Goal: Task Accomplishment & Management: Use online tool/utility

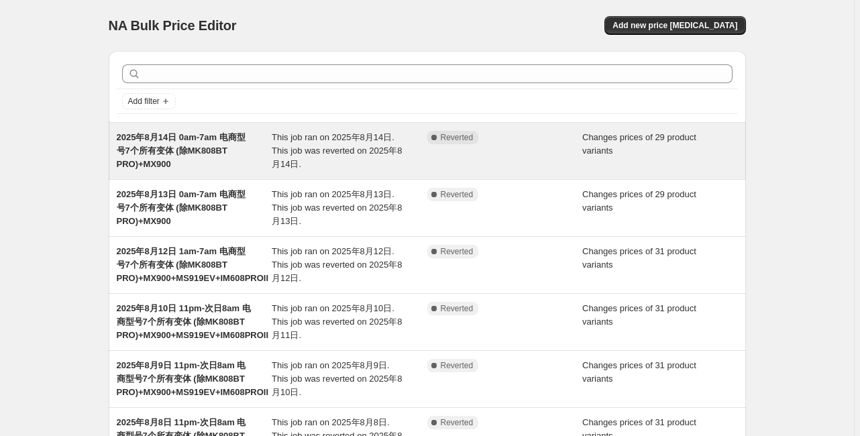
click at [219, 152] on span "2025年8月14日 0am-7am 电商型号7个所有变体 (除MK808BT PRO)+MX900" at bounding box center [181, 150] width 129 height 37
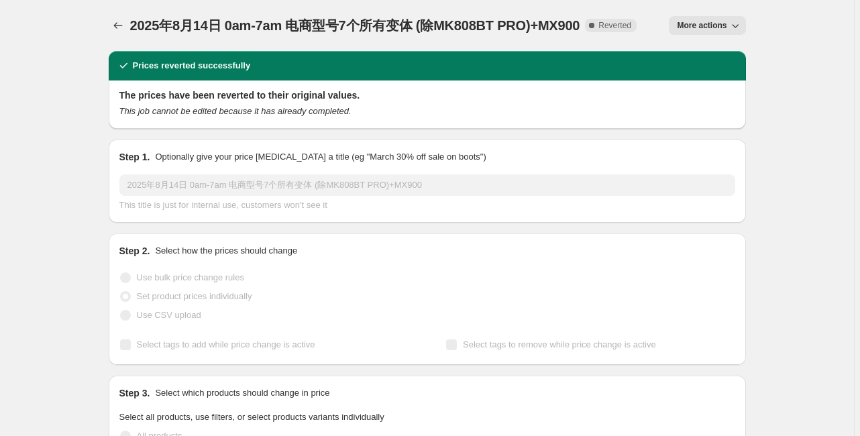
click at [685, 25] on span "More actions" at bounding box center [702, 25] width 50 height 11
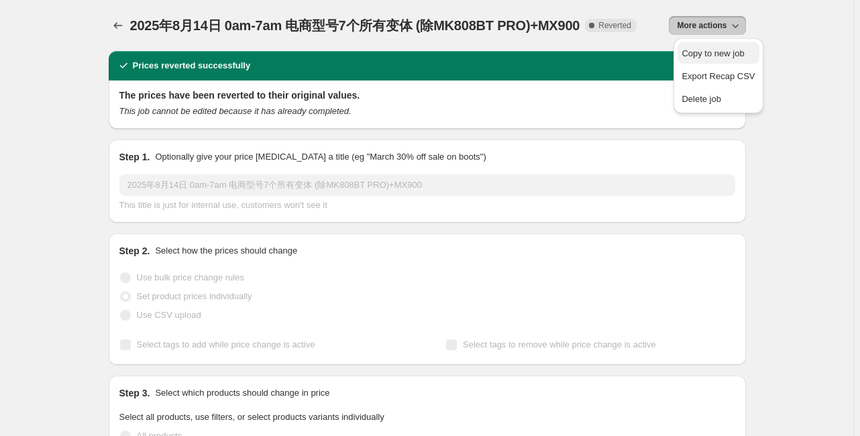
click at [688, 51] on span "Copy to new job" at bounding box center [713, 53] width 62 height 10
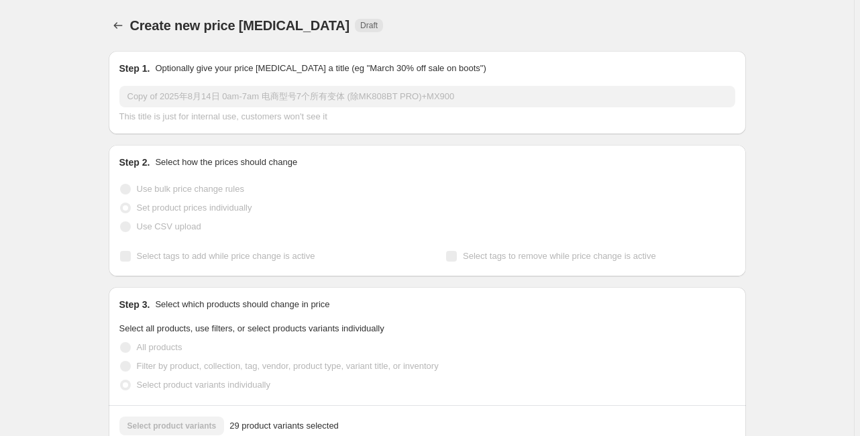
click at [185, 91] on input "Copy of 2025年8月14日 0am-7am 电商型号7个所有变体 (除MK808BT PRO)+MX900" at bounding box center [427, 96] width 616 height 21
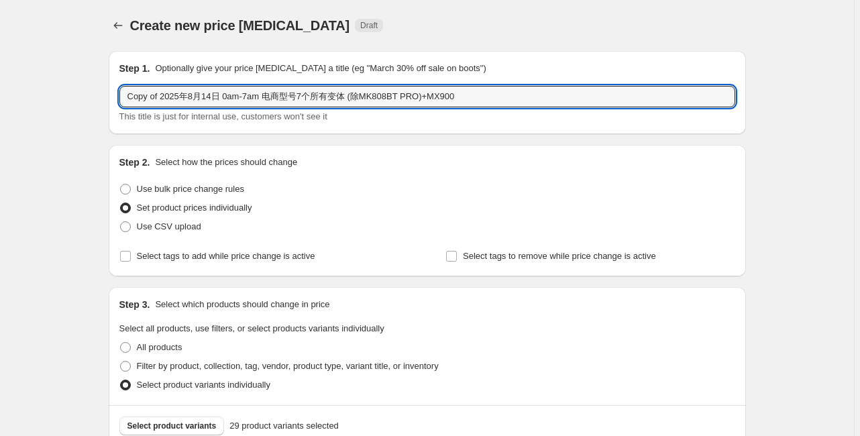
drag, startPoint x: 160, startPoint y: 99, endPoint x: 97, endPoint y: 83, distance: 65.6
click at [179, 93] on input "2025年8月14日 0am-7am 电商型号7个所有变体 (除MK808BT PRO)+MX900" at bounding box center [427, 96] width 616 height 21
click at [196, 93] on input "2025年8月15日 0am-7am 电商型号7个所有变体 (除MK808BT PRO)+MX900" at bounding box center [427, 96] width 616 height 21
type input "2025年8月15日 1am-7am 电商型号7个所有变体 (除MK808BT PRO)+MX900"
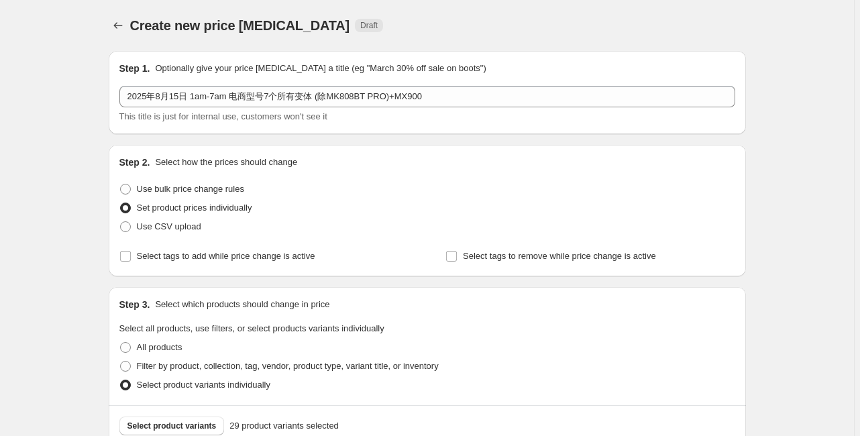
click at [724, 72] on div "Step 1. Optionally give your price change job a title (eg "March 30% off sale o…" at bounding box center [427, 68] width 616 height 13
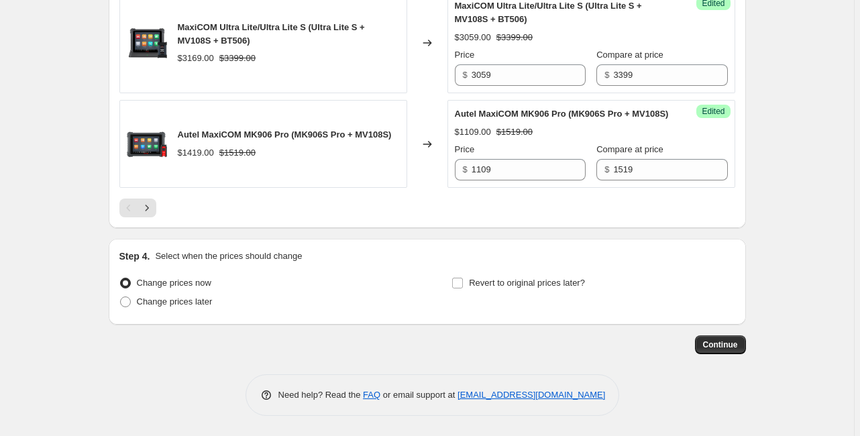
scroll to position [2315, 0]
click at [184, 306] on span "Change prices later" at bounding box center [175, 302] width 76 height 10
click at [121, 297] on input "Change prices later" at bounding box center [120, 297] width 1 height 1
radio input "true"
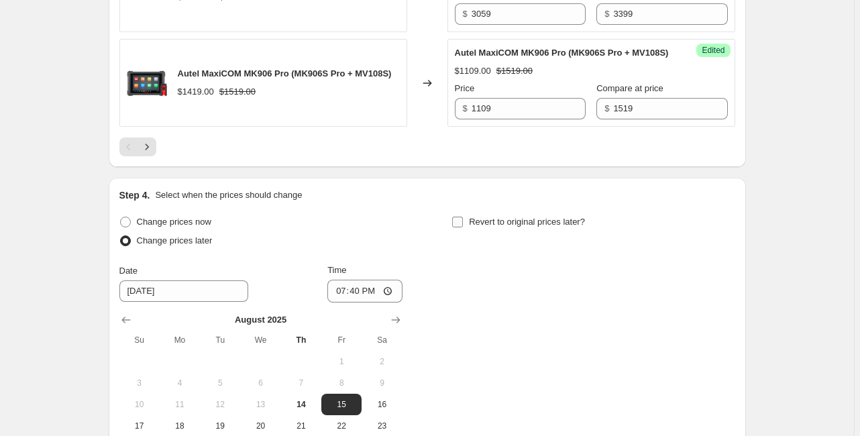
click at [487, 227] on span "Revert to original prices later?" at bounding box center [527, 222] width 116 height 10
click at [463, 227] on input "Revert to original prices later?" at bounding box center [457, 222] width 11 height 11
checkbox input "true"
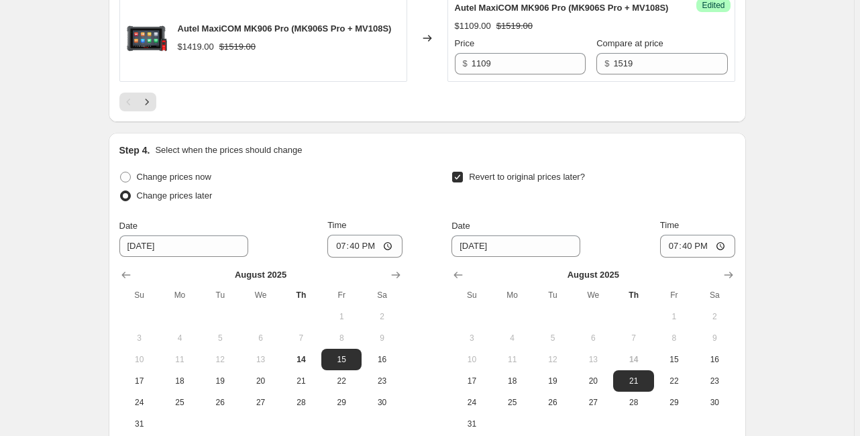
scroll to position [2422, 0]
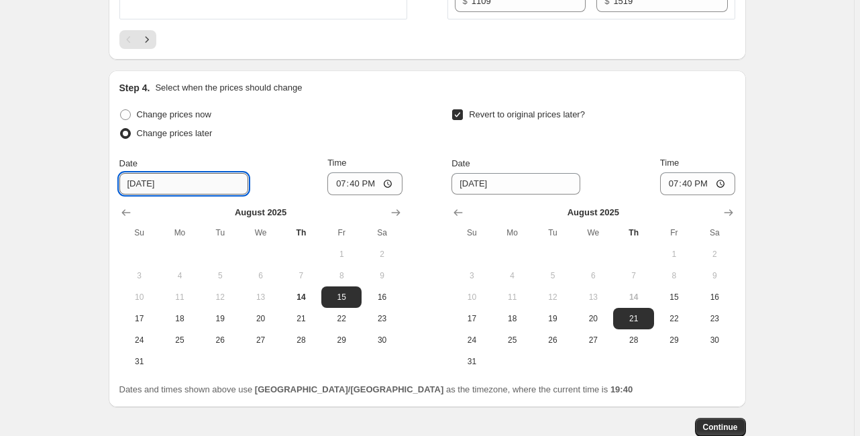
click at [147, 195] on input "[DATE]" at bounding box center [183, 183] width 129 height 21
click at [362, 195] on input "19:40" at bounding box center [364, 183] width 75 height 23
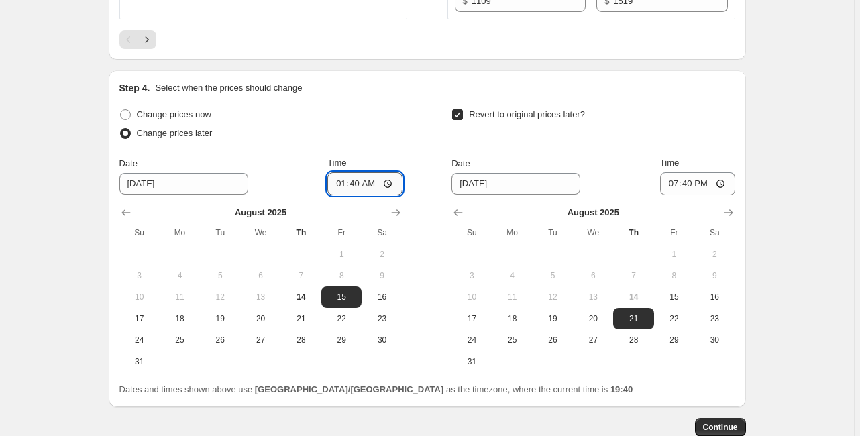
type input "01:00"
click at [479, 195] on input "8/21/2025" at bounding box center [515, 183] width 129 height 21
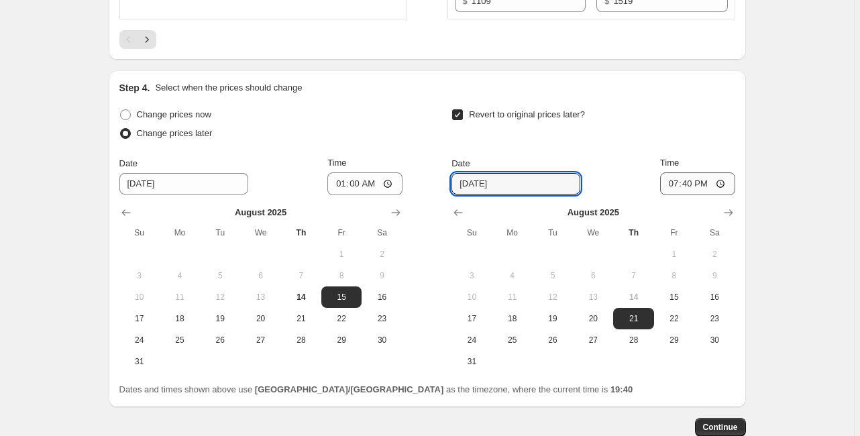
type input "[DATE]"
click at [689, 195] on input "19:40" at bounding box center [697, 183] width 75 height 23
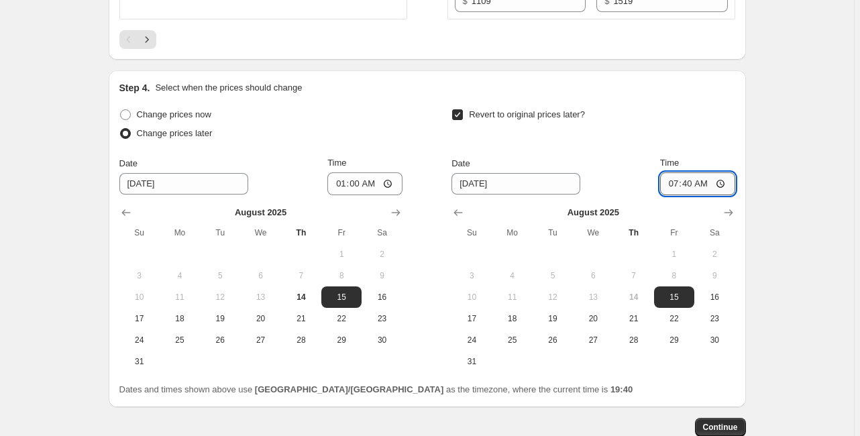
type input "07:00"
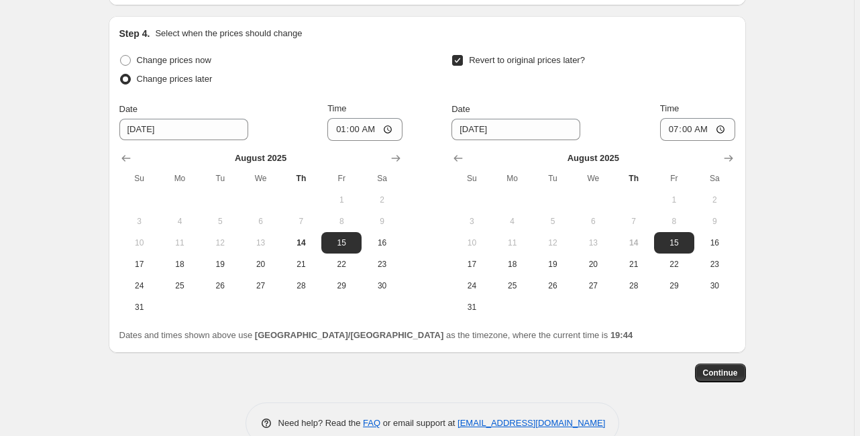
scroll to position [2566, 0]
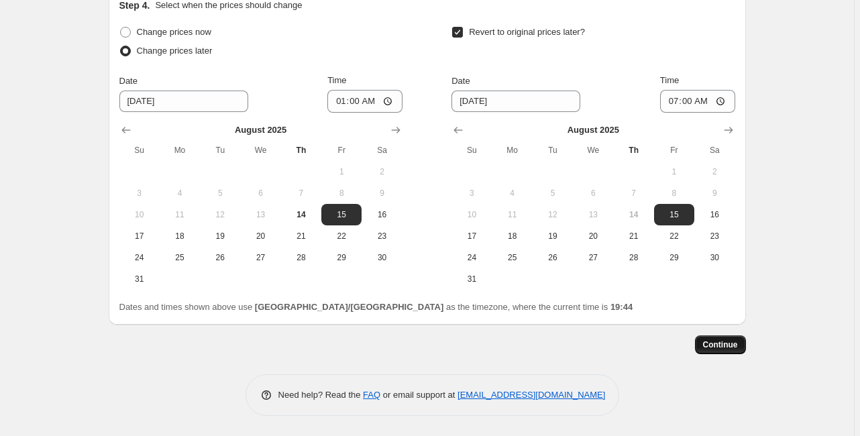
click at [713, 344] on span "Continue" at bounding box center [720, 344] width 35 height 11
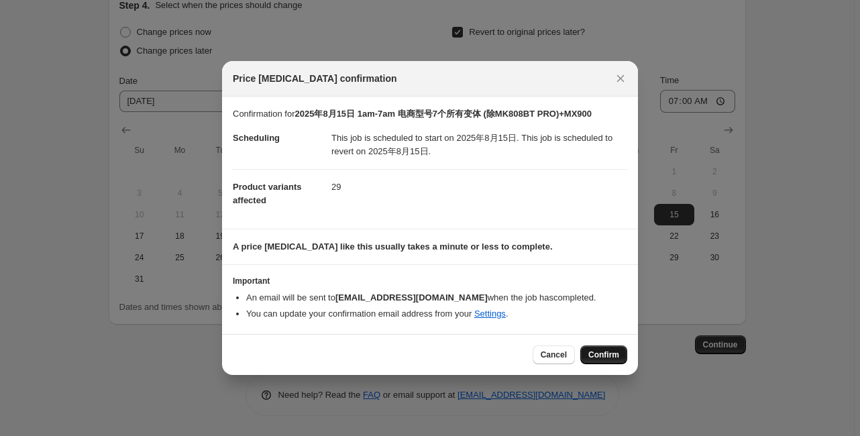
click at [608, 350] on span "Confirm" at bounding box center [603, 354] width 31 height 11
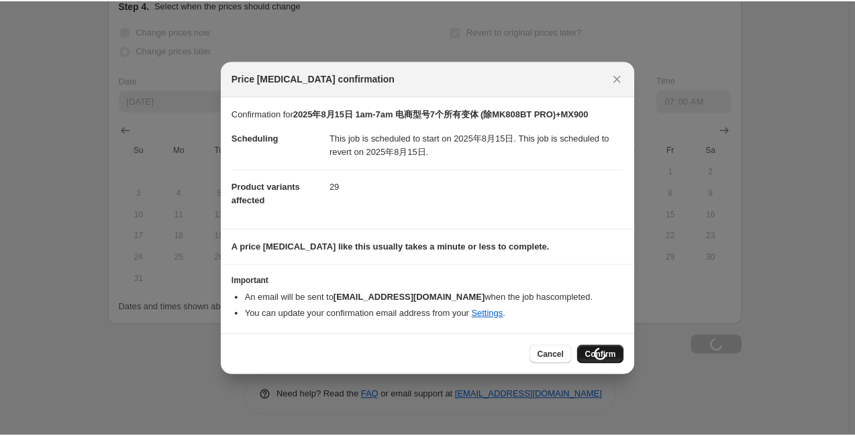
scroll to position [2566, 0]
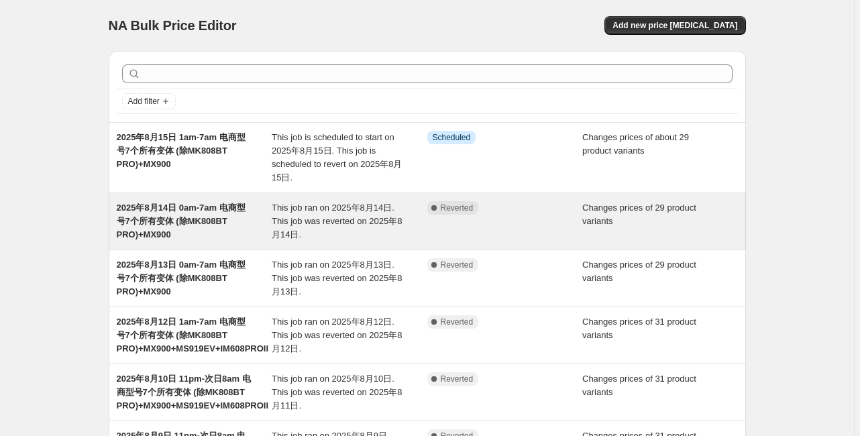
click at [743, 204] on div "2025年8月14日 0am-7am 电商型号7个所有变体 (除MK808BT PRO)+MX900 This job ran on 2025年8月14日. …" at bounding box center [427, 221] width 637 height 56
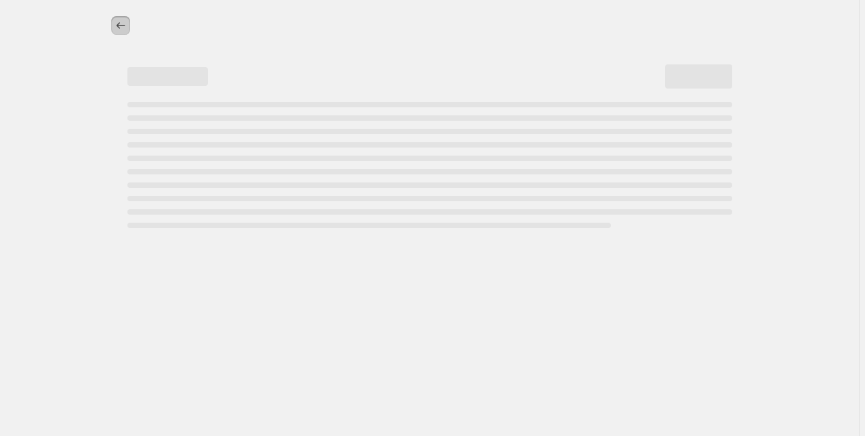
click at [116, 25] on icon "Price change jobs" at bounding box center [120, 25] width 9 height 7
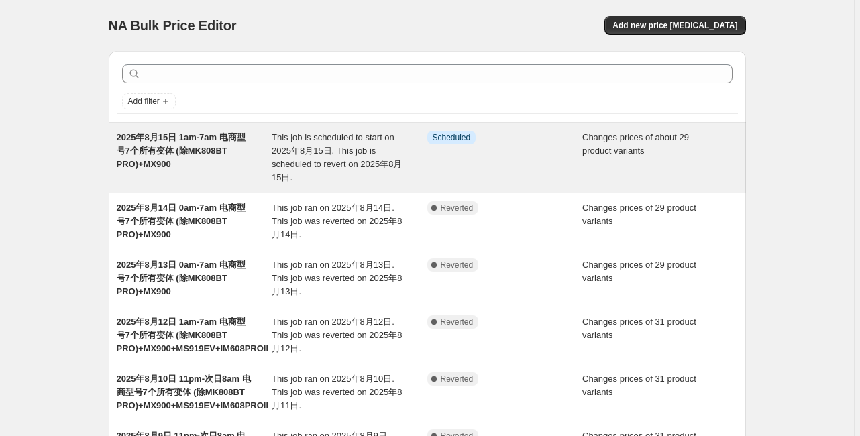
click at [216, 146] on span "2025年8月15日 1am-7am 电商型号7个所有变体 (除MK808BT PRO)+MX900" at bounding box center [181, 150] width 129 height 37
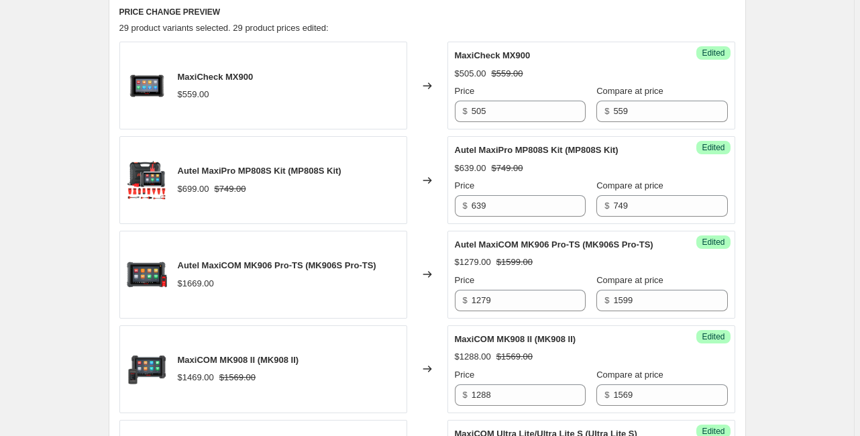
scroll to position [537, 0]
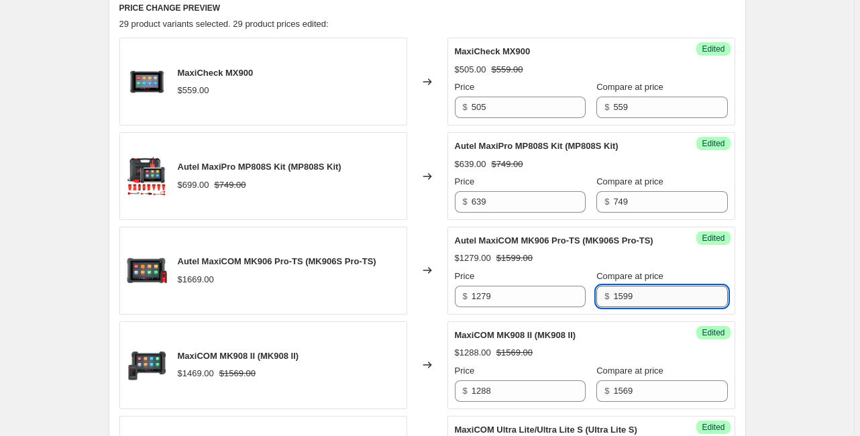
click at [625, 307] on input "1599" at bounding box center [670, 296] width 114 height 21
drag, startPoint x: 635, startPoint y: 310, endPoint x: 596, endPoint y: 311, distance: 38.9
click at [596, 307] on div "$ 1599" at bounding box center [661, 296] width 131 height 21
drag, startPoint x: 665, startPoint y: 311, endPoint x: 598, endPoint y: 310, distance: 66.4
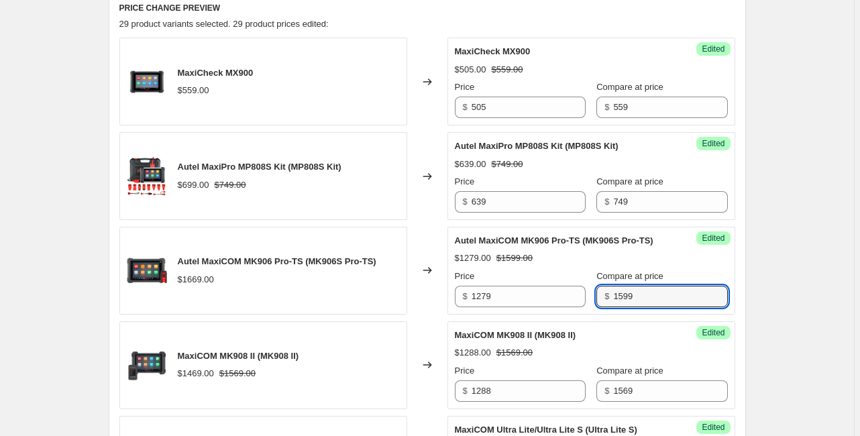
click at [598, 307] on div "$ 1599" at bounding box center [661, 296] width 131 height 21
type input "1669"
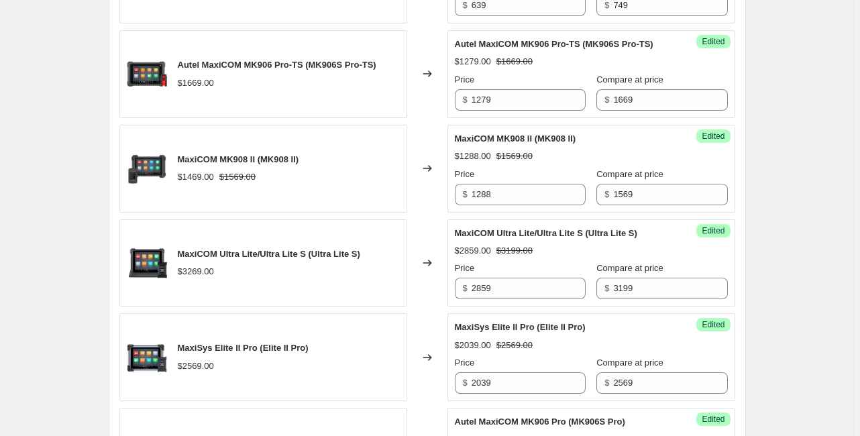
scroll to position [751, 0]
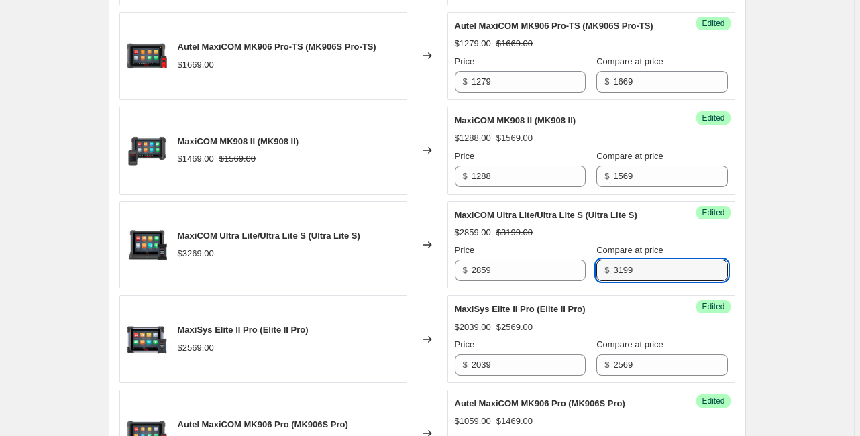
drag, startPoint x: 636, startPoint y: 282, endPoint x: 585, endPoint y: 279, distance: 51.1
click at [596, 279] on div "$ 3199" at bounding box center [661, 270] width 131 height 21
type input "3269"
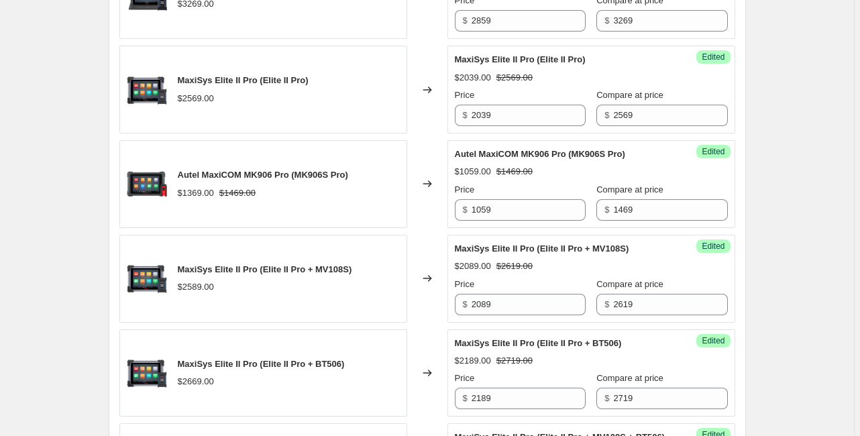
scroll to position [1020, 0]
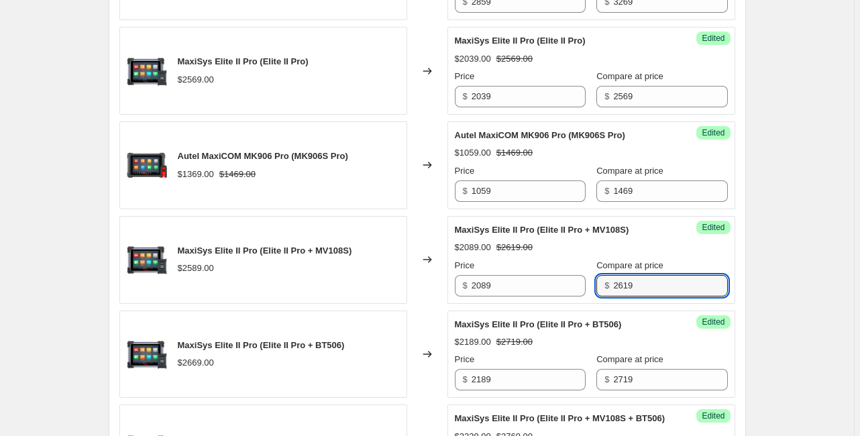
drag, startPoint x: 629, startPoint y: 297, endPoint x: 580, endPoint y: 290, distance: 50.2
click at [580, 290] on div "Price $ 2089 Compare at price $ 2619" at bounding box center [591, 278] width 273 height 38
type input "2589"
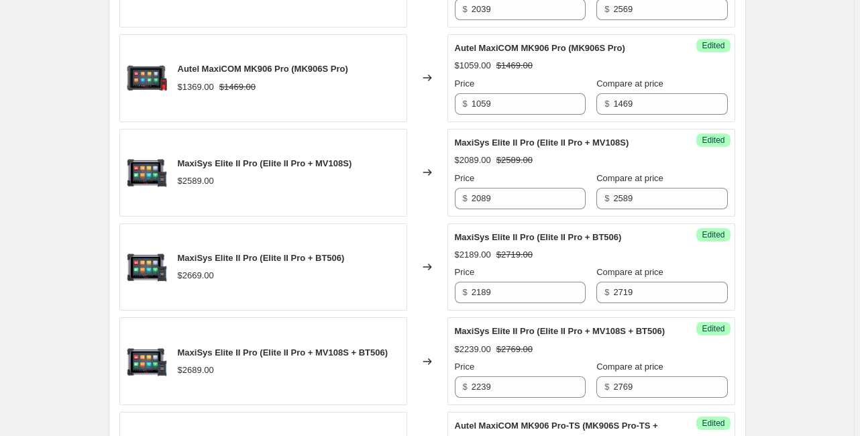
scroll to position [1127, 0]
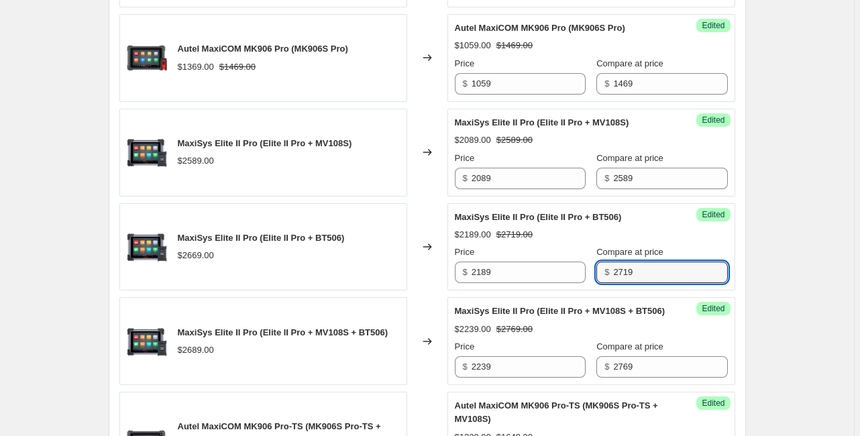
drag, startPoint x: 629, startPoint y: 286, endPoint x: 576, endPoint y: 284, distance: 52.4
click at [576, 283] on div "Price $ 2189 Compare at price $ 2719" at bounding box center [591, 265] width 273 height 38
type input "2669"
click at [753, 273] on div "2025年8月15日 1am-7am 电商型号7个所有变体 (除MK808BT PRO)+MX900. This page is ready 2025年8月1…" at bounding box center [427, 384] width 669 height 3023
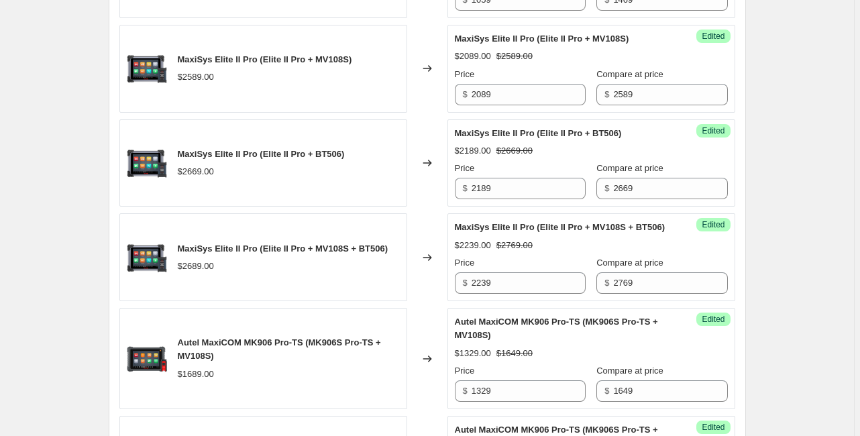
scroll to position [1234, 0]
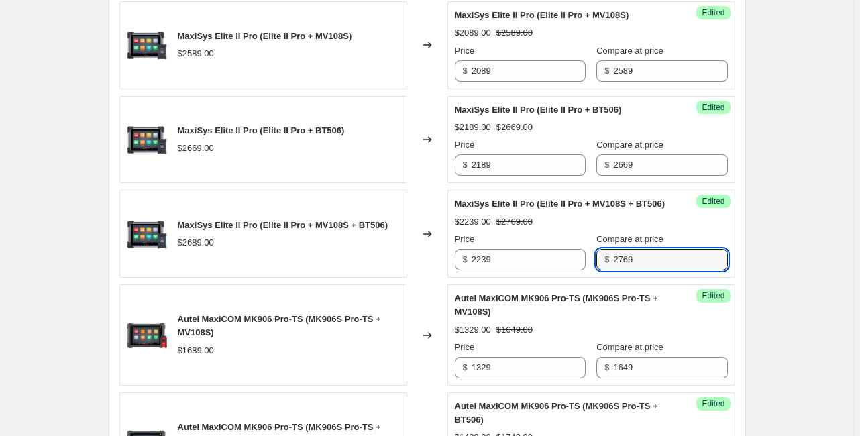
drag, startPoint x: 653, startPoint y: 286, endPoint x: 589, endPoint y: 287, distance: 64.4
click at [596, 270] on div "$ 2769" at bounding box center [661, 259] width 131 height 21
type input "2689"
click at [745, 263] on div "PRICE CHANGE PREVIEW 29 product variants selected. 29 product prices edited: Ma…" at bounding box center [427, 312] width 637 height 2036
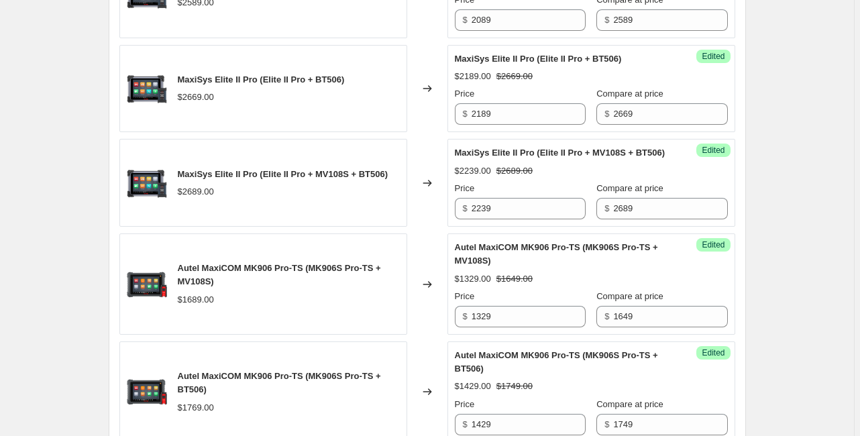
scroll to position [1342, 0]
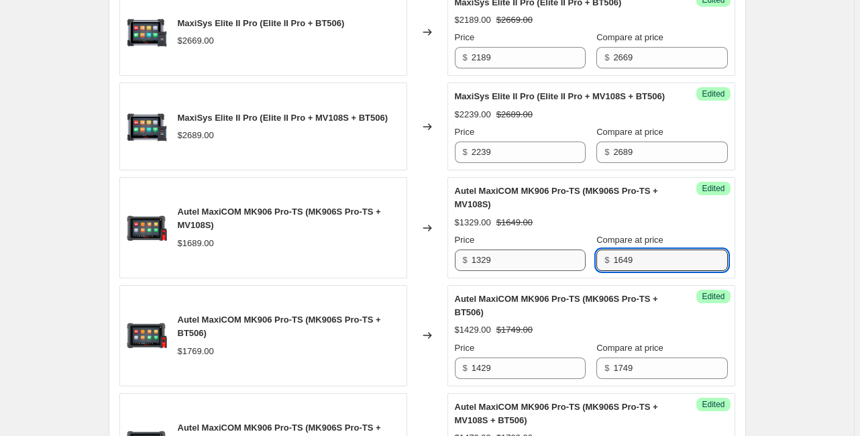
drag, startPoint x: 631, startPoint y: 289, endPoint x: 572, endPoint y: 287, distance: 59.7
click at [572, 271] on div "Price $ 1329 Compare at price $ 1649" at bounding box center [591, 252] width 273 height 38
type input "1689"
click at [788, 244] on div "2025年8月15日 1am-7am 电商型号7个所有变体 (除MK808BT PRO)+MX900. This page is ready 2025年8月1…" at bounding box center [427, 169] width 854 height 3023
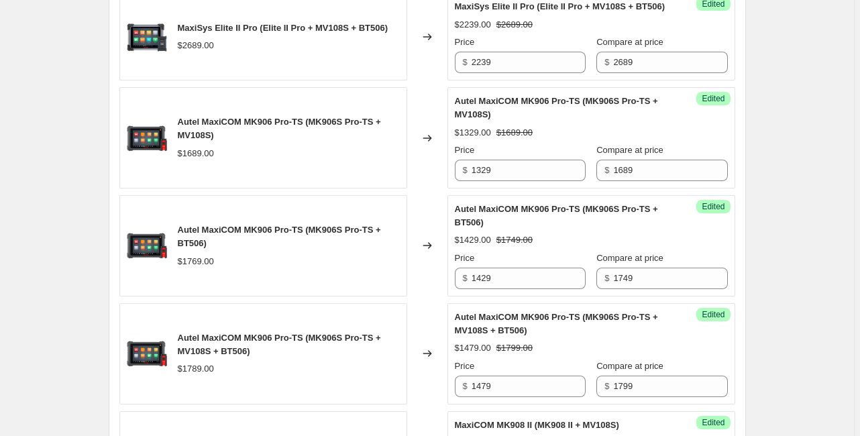
scroll to position [1449, 0]
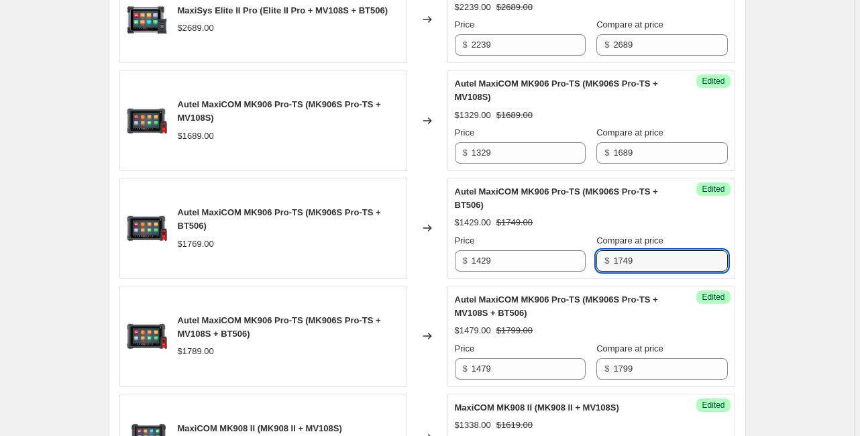
drag, startPoint x: 648, startPoint y: 281, endPoint x: 576, endPoint y: 281, distance: 71.8
click at [576, 272] on div "Price $ 1429 Compare at price $ 1749" at bounding box center [591, 253] width 273 height 38
type input "1769"
click at [772, 256] on div "2025年8月15日 1am-7am 电商型号7个所有变体 (除MK808BT PRO)+MX900. This page is ready 2025年8月1…" at bounding box center [427, 62] width 854 height 3023
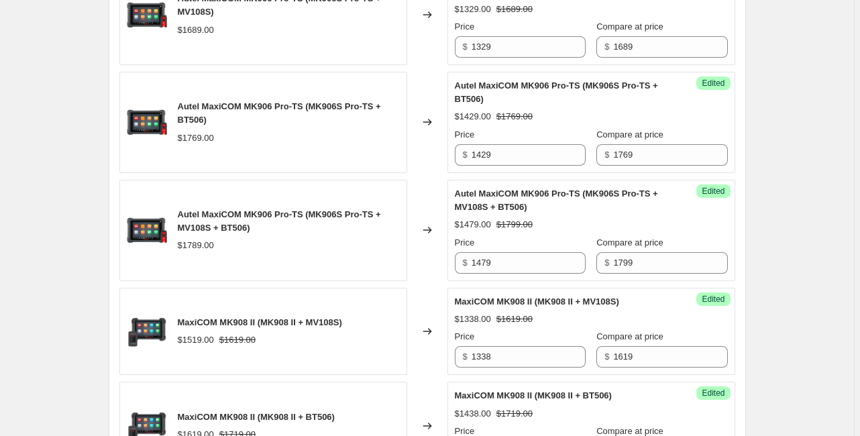
scroll to position [1556, 0]
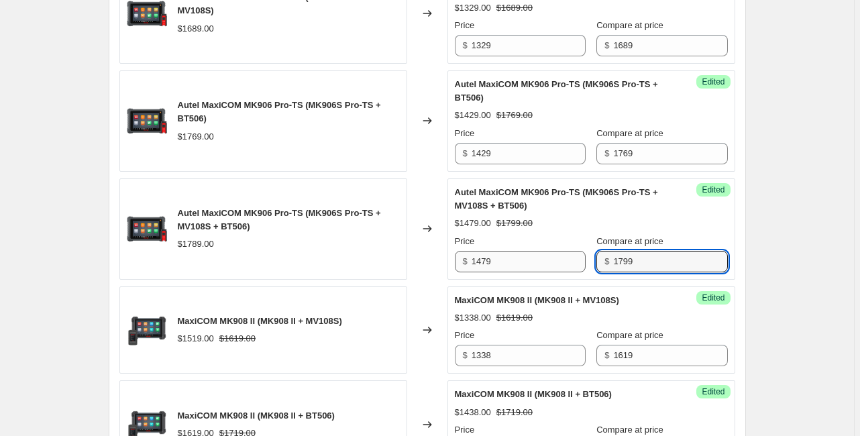
drag, startPoint x: 657, startPoint y: 288, endPoint x: 581, endPoint y: 279, distance: 76.3
click at [581, 272] on div "Price $ 1479 Compare at price $ 1799" at bounding box center [591, 254] width 273 height 38
type input "1789"
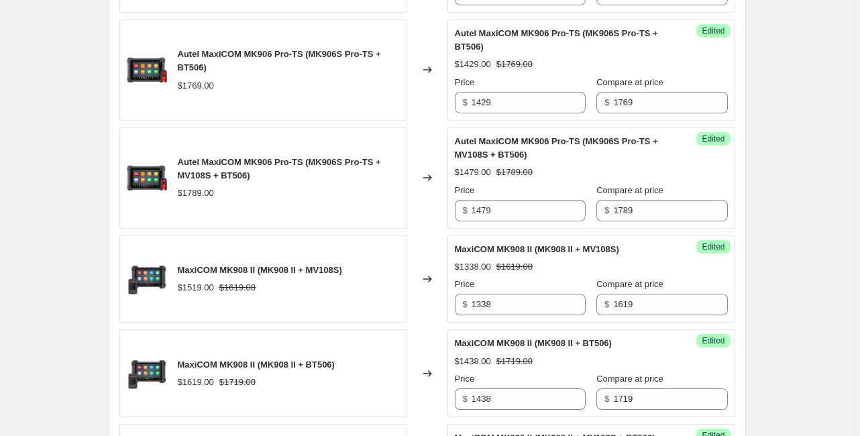
scroll to position [1664, 0]
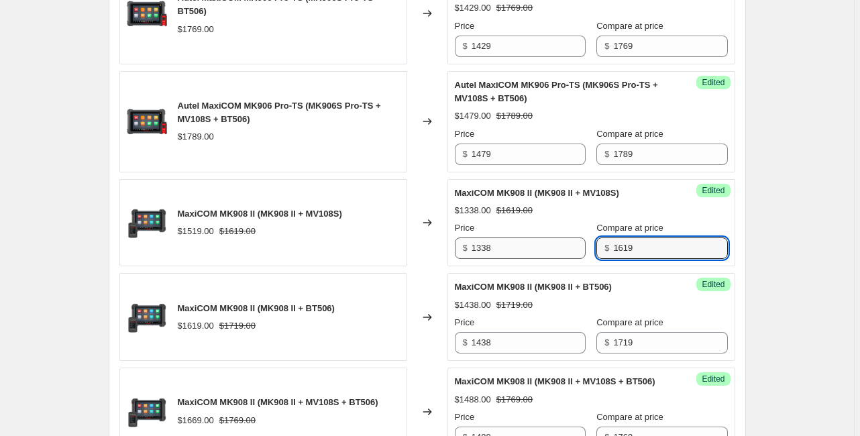
drag, startPoint x: 627, startPoint y: 278, endPoint x: 563, endPoint y: 272, distance: 64.0
click at [563, 259] on div "Price $ 1338 Compare at price $ 1619" at bounding box center [591, 240] width 273 height 38
drag, startPoint x: 577, startPoint y: 262, endPoint x: 558, endPoint y: 258, distance: 19.2
click at [558, 258] on div "Price $ 1338 Compare at price $ 1519" at bounding box center [591, 240] width 273 height 38
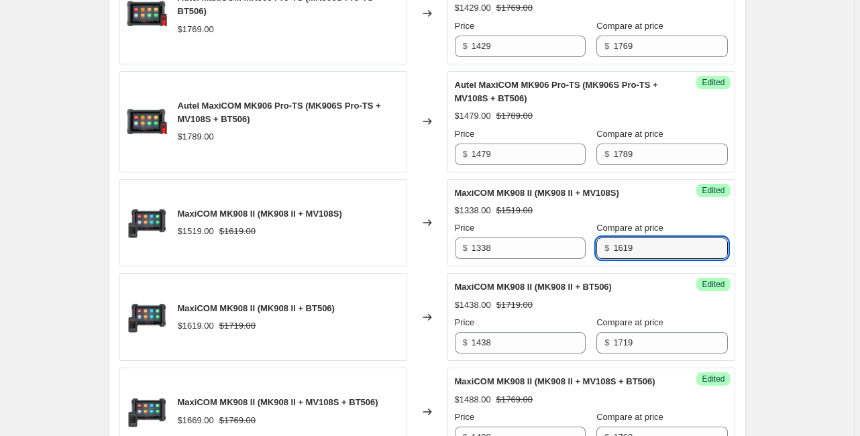
type input "1619"
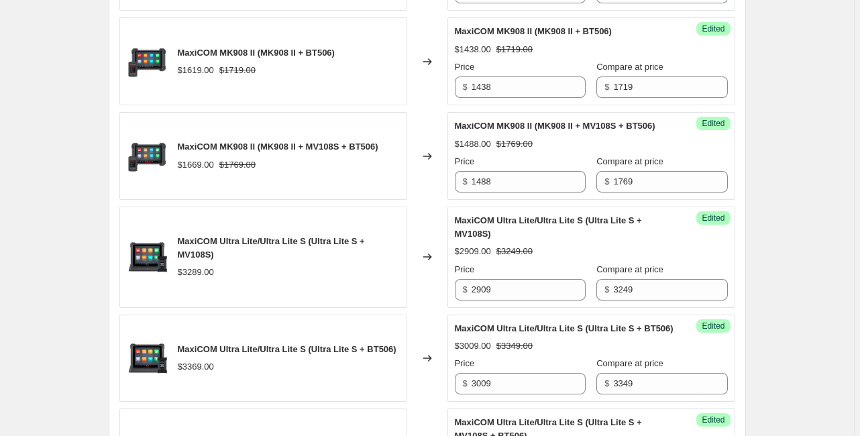
scroll to position [1932, 0]
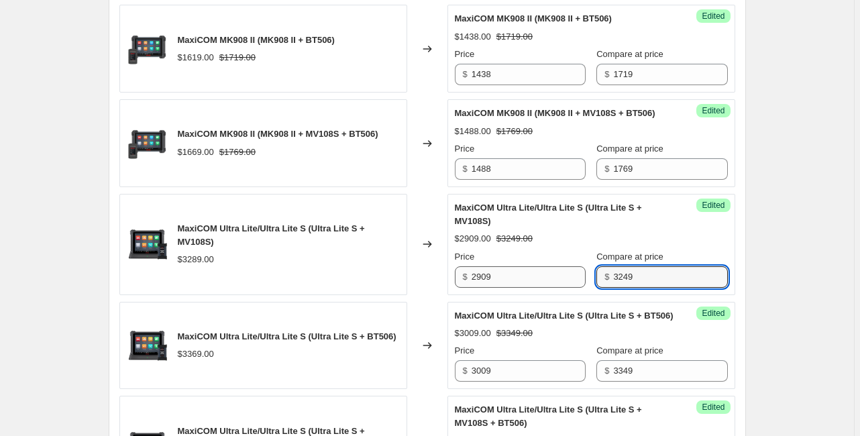
drag, startPoint x: 623, startPoint y: 313, endPoint x: 563, endPoint y: 315, distance: 59.8
click at [563, 288] on div "Price $ 2909 Compare at price $ 3249" at bounding box center [591, 269] width 273 height 38
type input "3289"
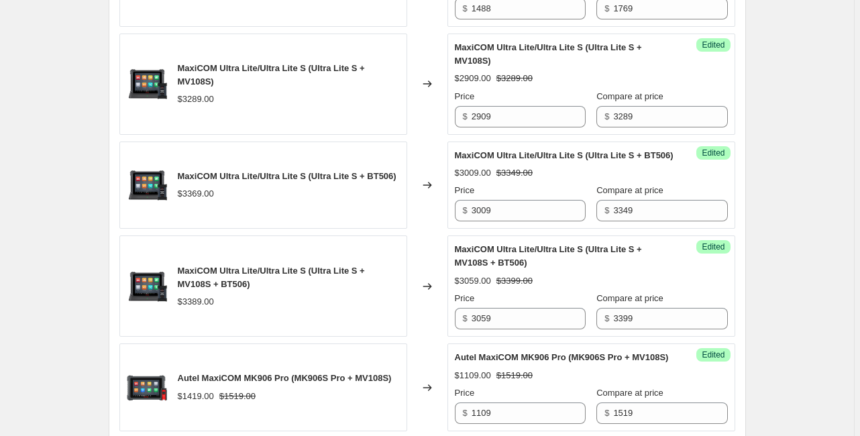
scroll to position [2093, 0]
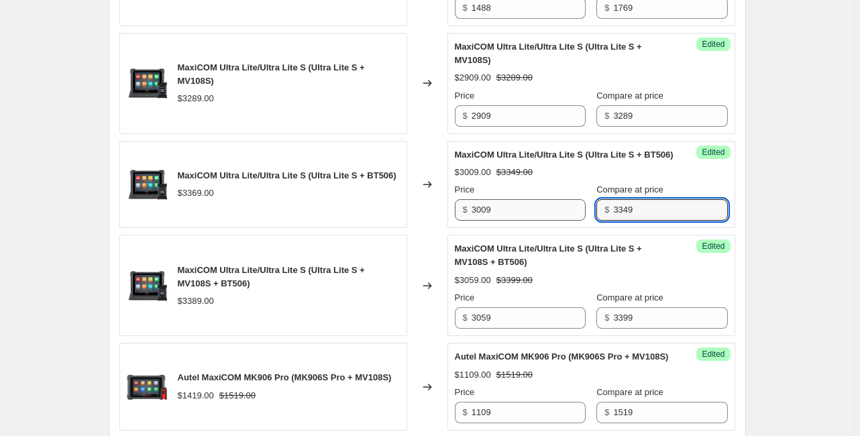
drag, startPoint x: 655, startPoint y: 258, endPoint x: 574, endPoint y: 258, distance: 81.2
click at [574, 221] on div "Price $ 3009 Compare at price $ 3349" at bounding box center [591, 202] width 273 height 38
type input "3369"
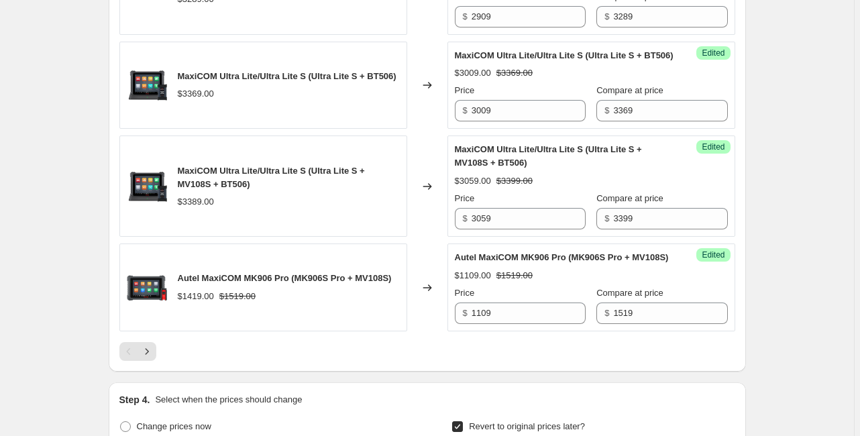
scroll to position [2200, 0]
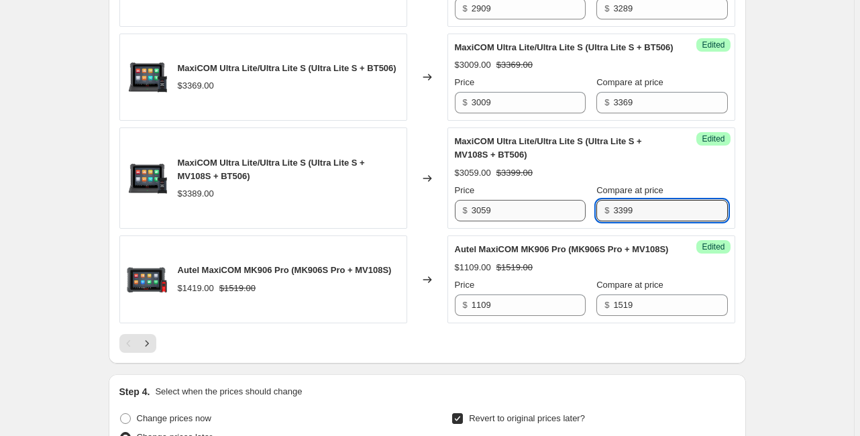
drag, startPoint x: 639, startPoint y: 260, endPoint x: 571, endPoint y: 251, distance: 68.4
click at [571, 221] on div "Price $ 3059 Compare at price $ 3399" at bounding box center [591, 203] width 273 height 38
type input "3389"
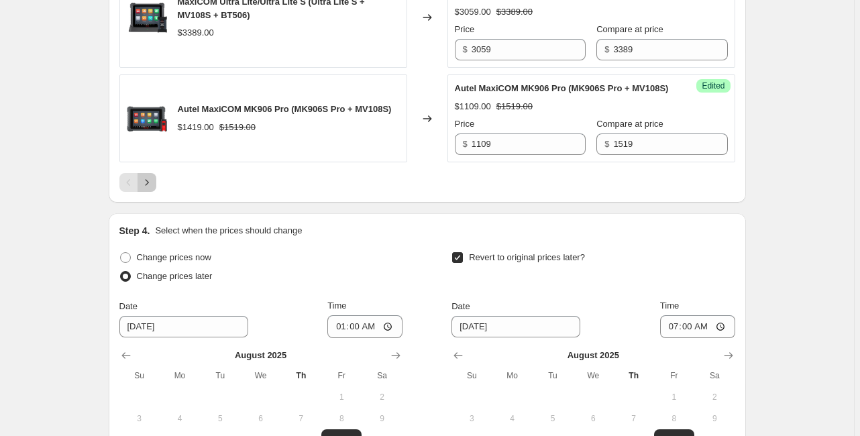
click at [147, 189] on icon "Next" at bounding box center [146, 182] width 13 height 13
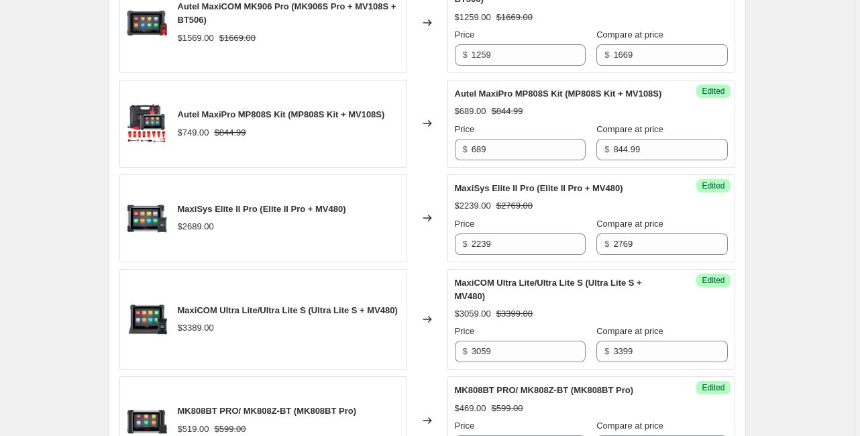
scroll to position [713, 0]
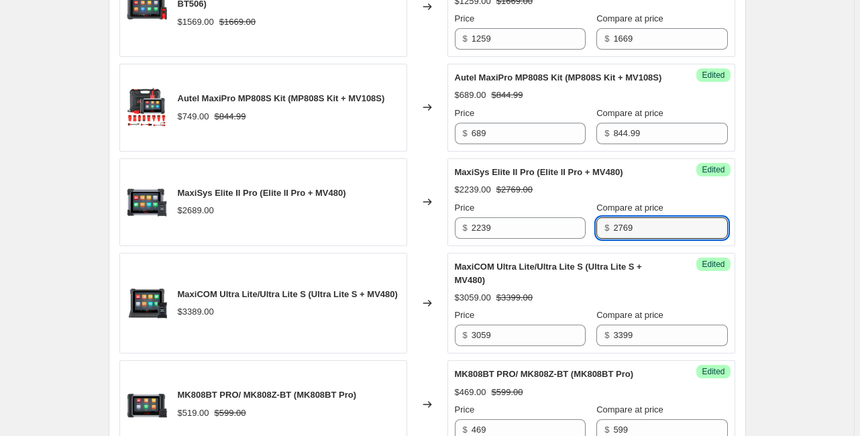
drag, startPoint x: 608, startPoint y: 254, endPoint x: 591, endPoint y: 252, distance: 16.9
click at [596, 239] on div "$ 2769" at bounding box center [661, 227] width 131 height 21
type input "2689"
click at [738, 234] on div "PRICE CHANGE PREVIEW 29 product variants selected. 29 product prices edited: Au…" at bounding box center [427, 306] width 637 height 983
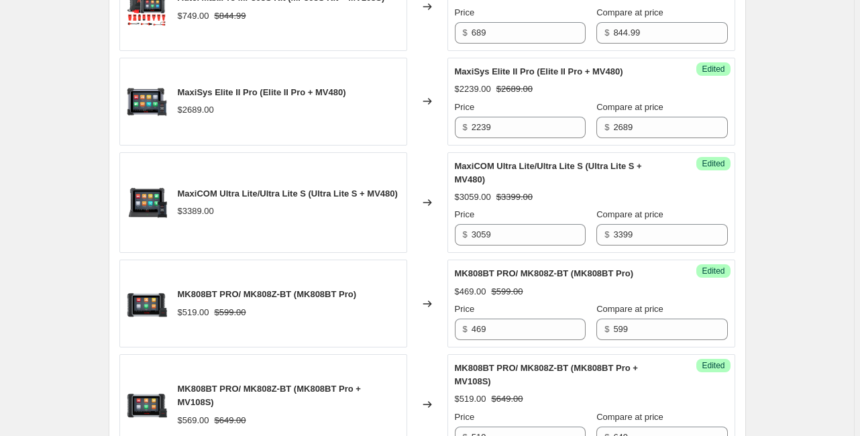
scroll to position [820, 0]
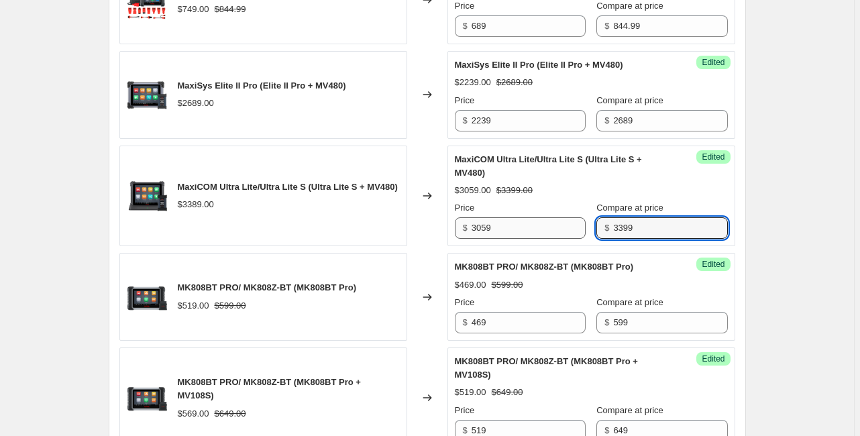
drag, startPoint x: 644, startPoint y: 251, endPoint x: 547, endPoint y: 253, distance: 96.6
click at [547, 239] on div "Price $ 3059 Compare at price $ 3399" at bounding box center [591, 220] width 273 height 38
type input "3389"
click at [738, 225] on div "PRICE CHANGE PREVIEW 29 product variants selected. 29 product prices edited: Au…" at bounding box center [427, 199] width 637 height 983
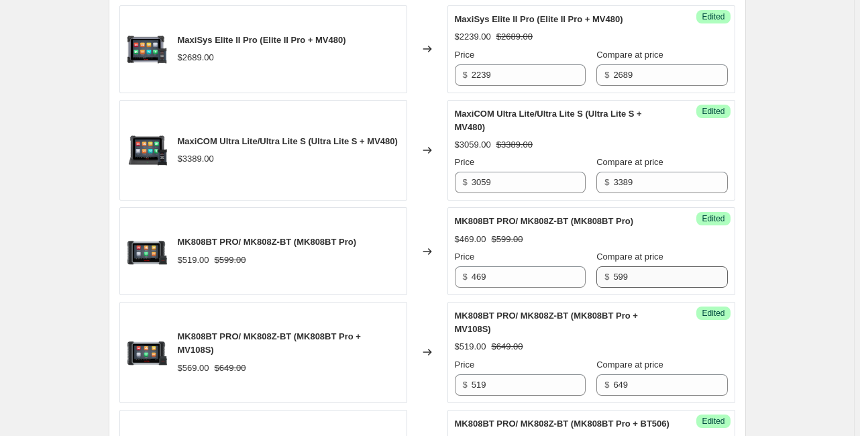
scroll to position [928, 0]
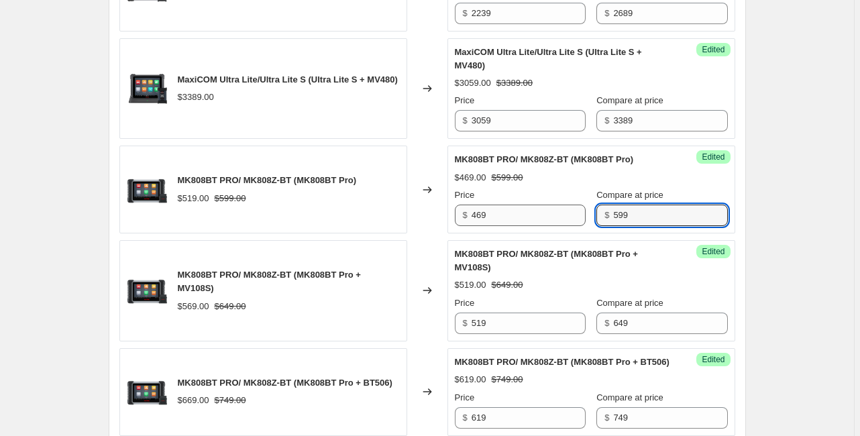
drag, startPoint x: 631, startPoint y: 240, endPoint x: 568, endPoint y: 241, distance: 63.1
click at [568, 226] on div "Price $ 469 Compare at price $ 599" at bounding box center [591, 208] width 273 height 38
click at [735, 233] on div "Success Edited MK808BT PRO/ MK808Z-BT (MK808BT Pro) $469.00 $599.00 Price $ 469…" at bounding box center [591, 190] width 288 height 88
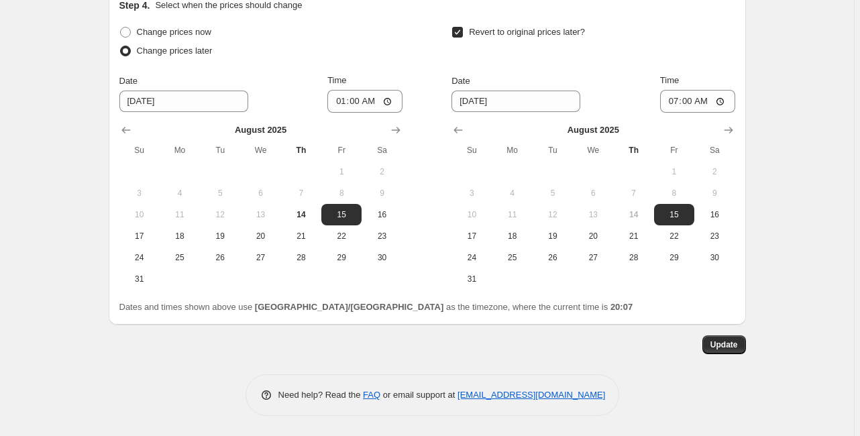
scroll to position [1572, 0]
click at [716, 340] on span "Update" at bounding box center [724, 344] width 28 height 11
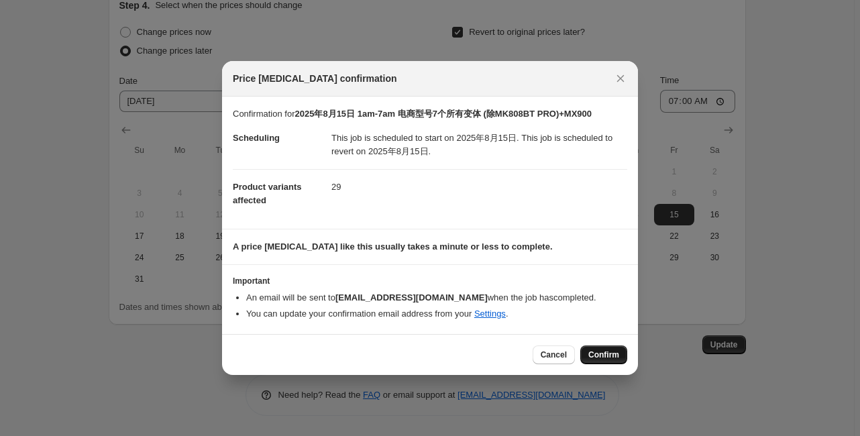
click at [599, 350] on span "Confirm" at bounding box center [603, 354] width 31 height 11
